Goal: Communication & Community: Answer question/provide support

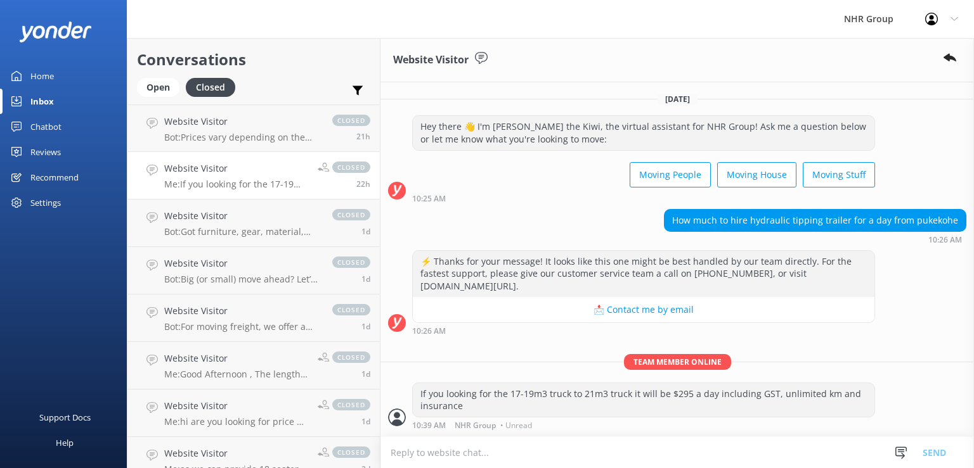
scroll to position [25, 0]
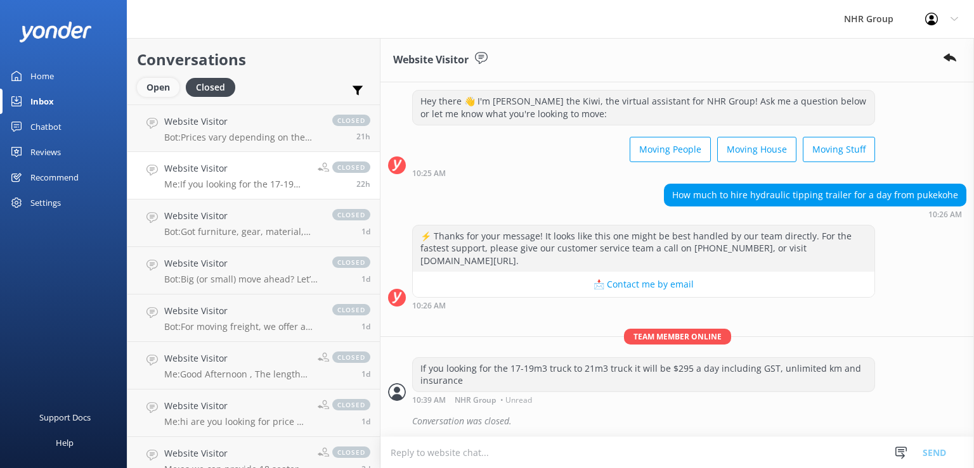
click at [158, 86] on div "Open" at bounding box center [158, 87] width 42 height 19
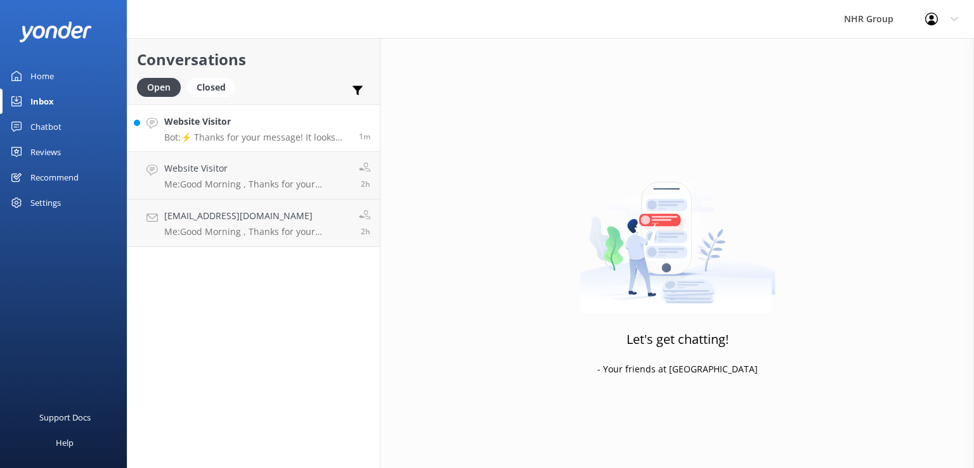
click at [229, 131] on div "Website Visitor Bot: ⚡ Thanks for your message! It looks like this one might be…" at bounding box center [256, 128] width 185 height 27
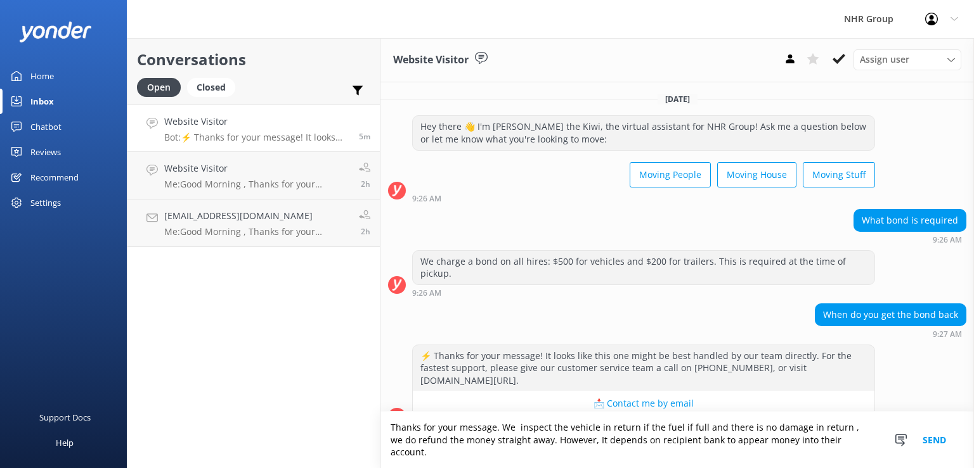
click at [514, 439] on textarea "Thanks for your message. We inspect the vehicle in return if the fuel if full a…" at bounding box center [676, 440] width 593 height 56
click at [600, 444] on textarea "Thanks for your message. We inspect the vehicle in return if the fuel if full a…" at bounding box center [676, 440] width 593 height 56
click at [638, 439] on textarea "Thanks for your message. We inspect the vehicle on return and if the fuel if fu…" at bounding box center [676, 440] width 593 height 56
click at [699, 439] on textarea "Thanks for your message. We inspect the vehicle on return and if the fuel if fu…" at bounding box center [676, 440] width 593 height 56
click at [826, 438] on textarea "Thanks for your message. We inspect the vehicle on return and if the fuel is fu…" at bounding box center [676, 440] width 593 height 56
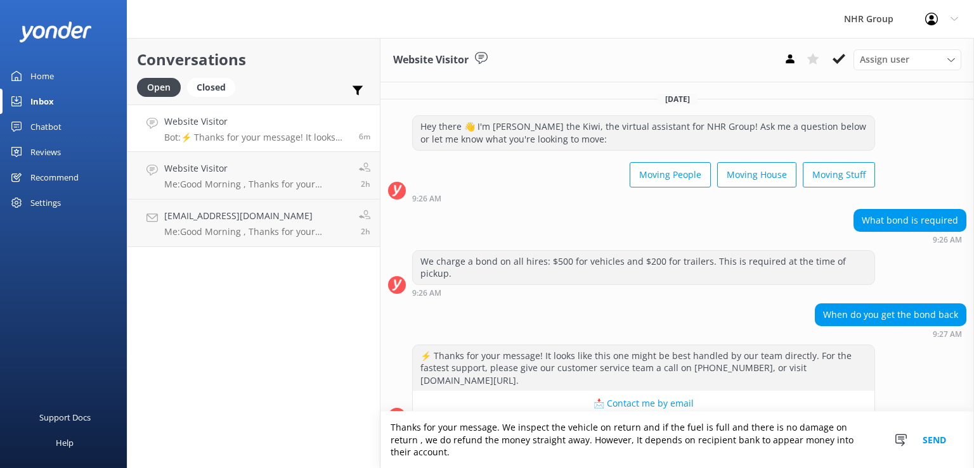
click at [843, 435] on textarea "Thanks for your message. We inspect the vehicle on return and if the fuel is fu…" at bounding box center [676, 440] width 593 height 56
click at [857, 441] on textarea "Thanks for your message. We inspect the vehicle on return and if the fuel is fu…" at bounding box center [676, 440] width 593 height 56
click at [412, 453] on textarea "Thanks for your message. We inspect the vehicle on return and if the fuel is fu…" at bounding box center [676, 440] width 593 height 56
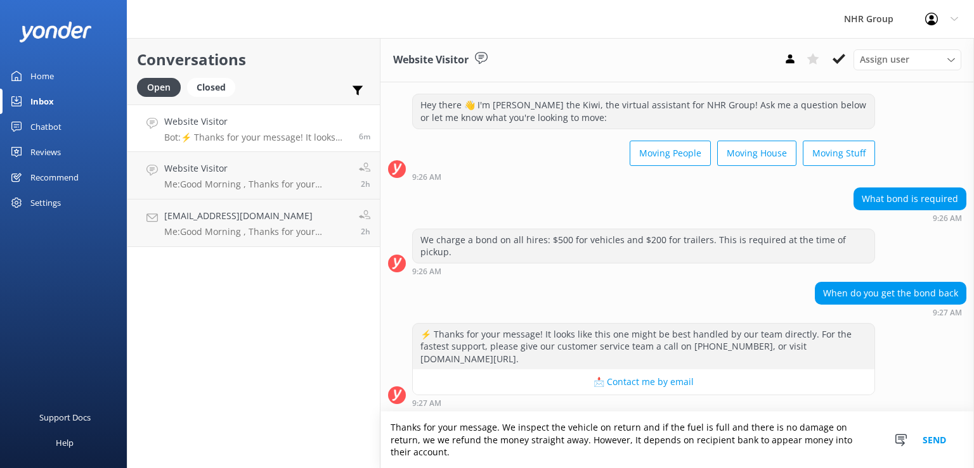
scroll to position [12, 0]
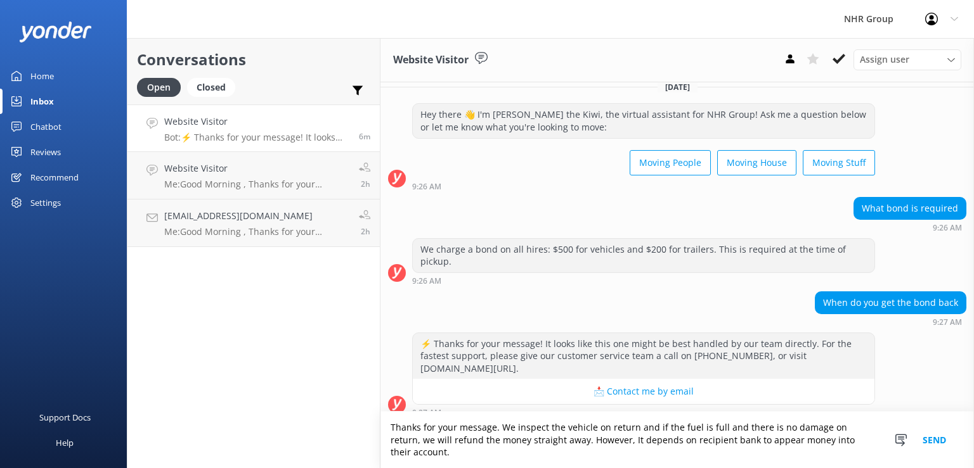
drag, startPoint x: 496, startPoint y: 437, endPoint x: 488, endPoint y: 462, distance: 25.9
click at [506, 453] on textarea "Thanks for your message. We inspect the vehicle on return and if the fuel is fu…" at bounding box center [676, 440] width 593 height 56
click at [478, 458] on textarea "Thanks for your message. We inspect the vehicle on return and if the fuel is fu…" at bounding box center [676, 440] width 593 height 56
click at [493, 441] on textarea "Thanks for your message. We inspect the vehicle on return and if the fuel is fu…" at bounding box center [676, 440] width 593 height 56
click at [689, 457] on textarea "Thanks for your message. We inspect the vehicle on return and if the fuel is fu…" at bounding box center [676, 440] width 593 height 56
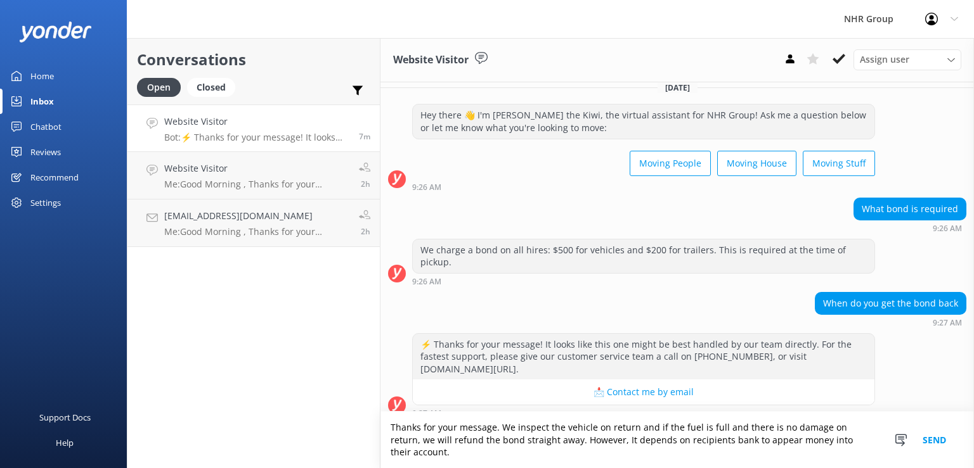
click at [724, 453] on textarea "Thanks for your message. We inspect the vehicle on return and if the fuel is fu…" at bounding box center [676, 440] width 593 height 56
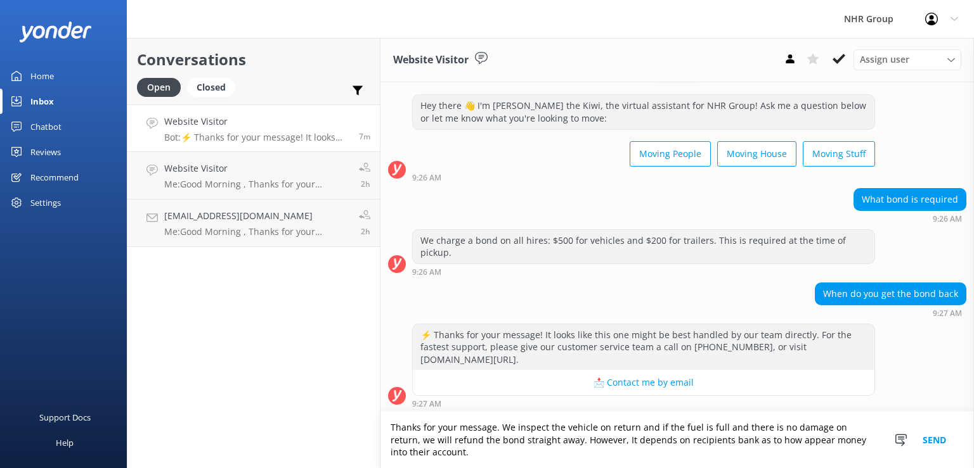
scroll to position [22, 0]
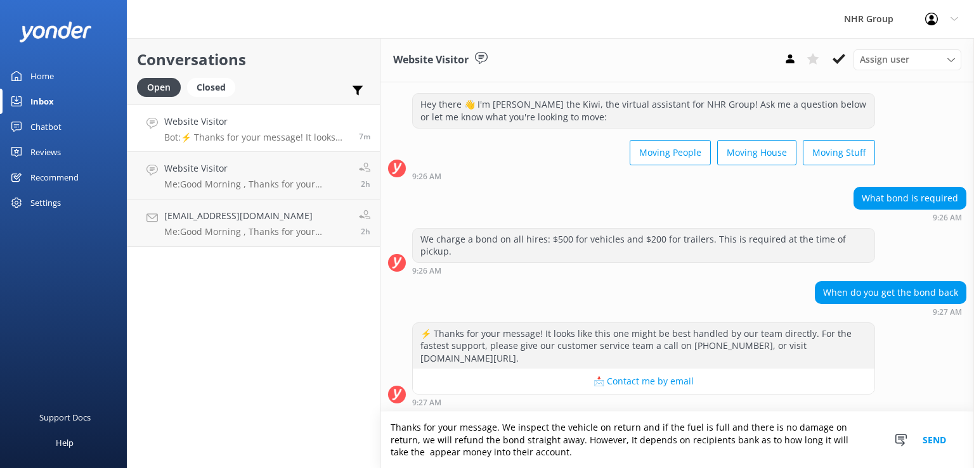
drag, startPoint x: 420, startPoint y: 453, endPoint x: 402, endPoint y: 468, distance: 24.3
click at [402, 468] on textarea "Thanks for your message. We inspect the vehicle on return and if the fuel is fu…" at bounding box center [676, 440] width 593 height 56
click at [421, 455] on textarea "Thanks for your message. We inspect the vehicle on return and if the fuel is fu…" at bounding box center [676, 440] width 593 height 56
click at [421, 456] on textarea "Thanks for your message. We inspect the vehicle on return and if the fuel is fu…" at bounding box center [676, 440] width 593 height 56
click at [546, 453] on textarea "Thanks for your message. We inspect the vehicle on return and if the fuel is fu…" at bounding box center [676, 440] width 593 height 56
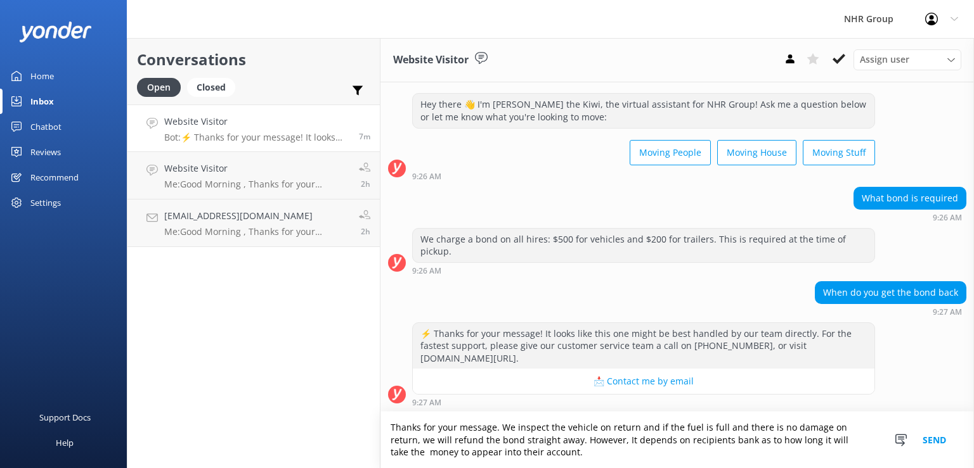
type textarea "Thanks for your message. We inspect the vehicle on return and if the fuel is fu…"
click at [930, 438] on button "Send" at bounding box center [934, 440] width 48 height 56
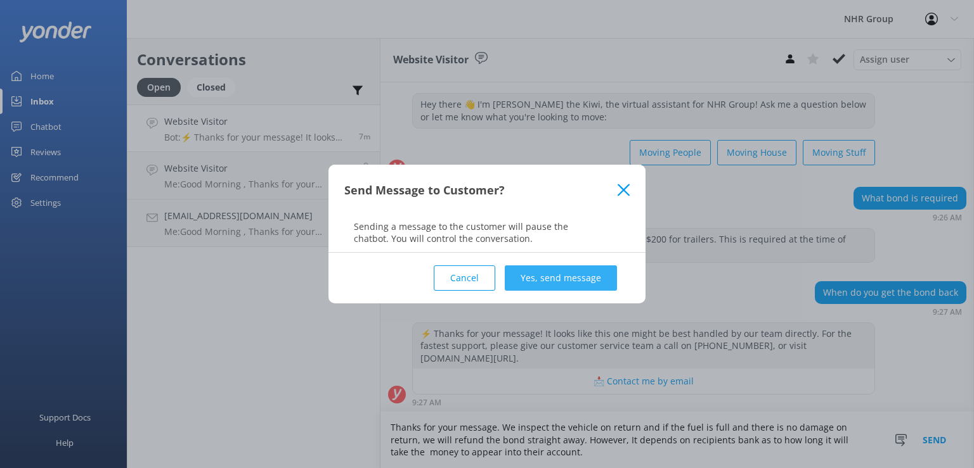
click at [549, 278] on button "Yes, send message" at bounding box center [561, 278] width 112 height 25
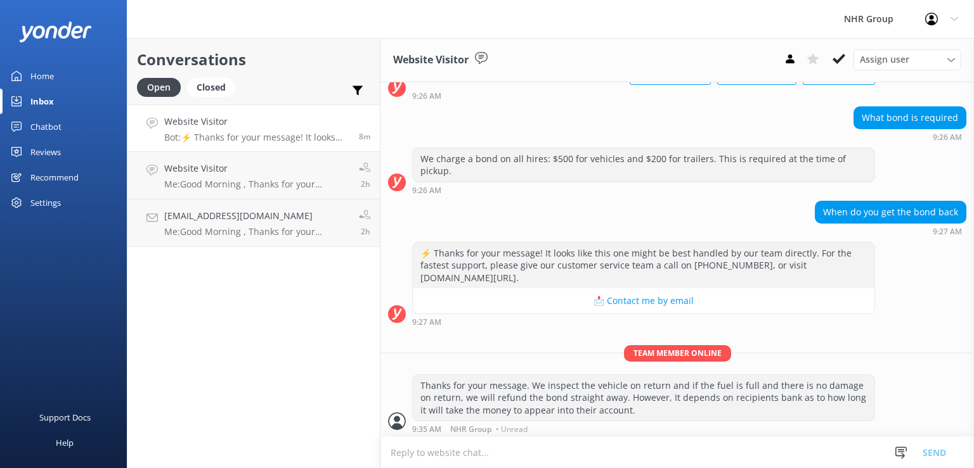
scroll to position [104, 0]
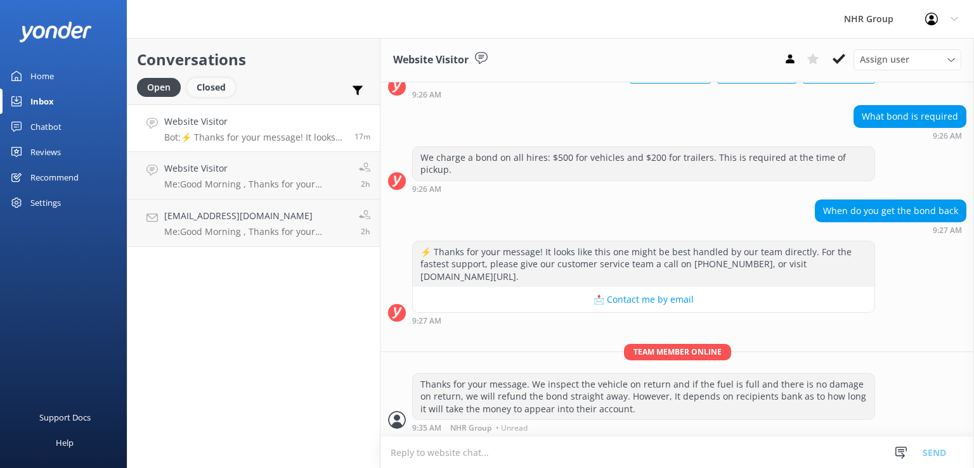
click at [220, 91] on div "Closed" at bounding box center [211, 87] width 48 height 19
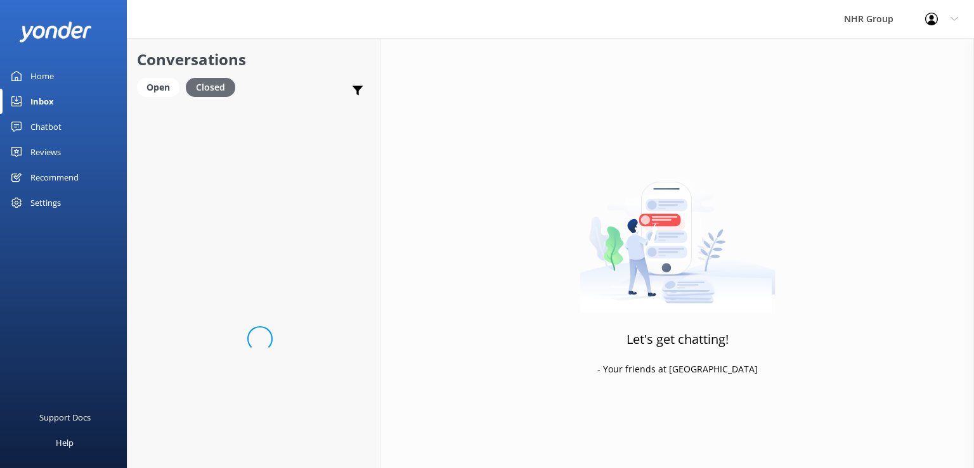
click at [220, 91] on div "Closed" at bounding box center [210, 87] width 49 height 19
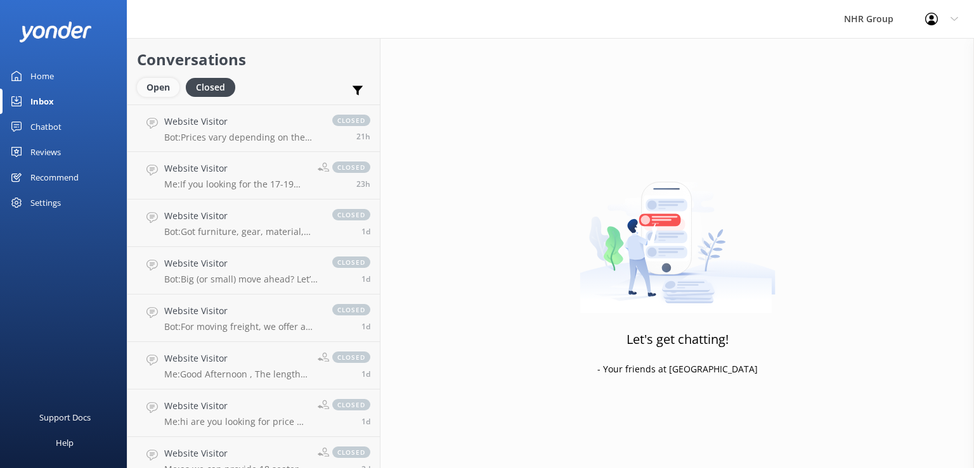
click at [156, 91] on div "Open" at bounding box center [158, 87] width 42 height 19
